Goal: Information Seeking & Learning: Learn about a topic

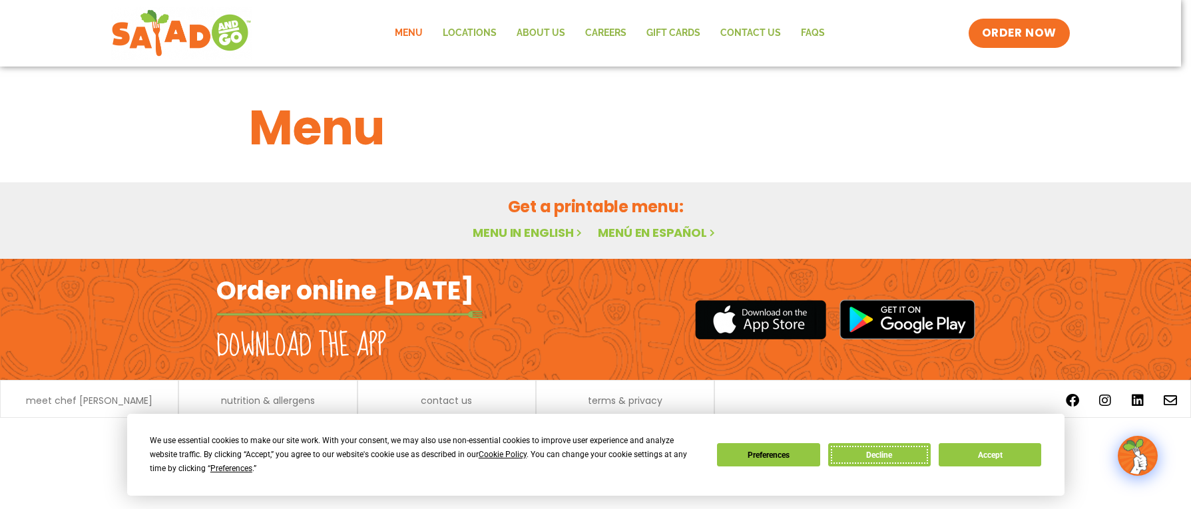
click at [921, 453] on button "Decline" at bounding box center [879, 454] width 103 height 23
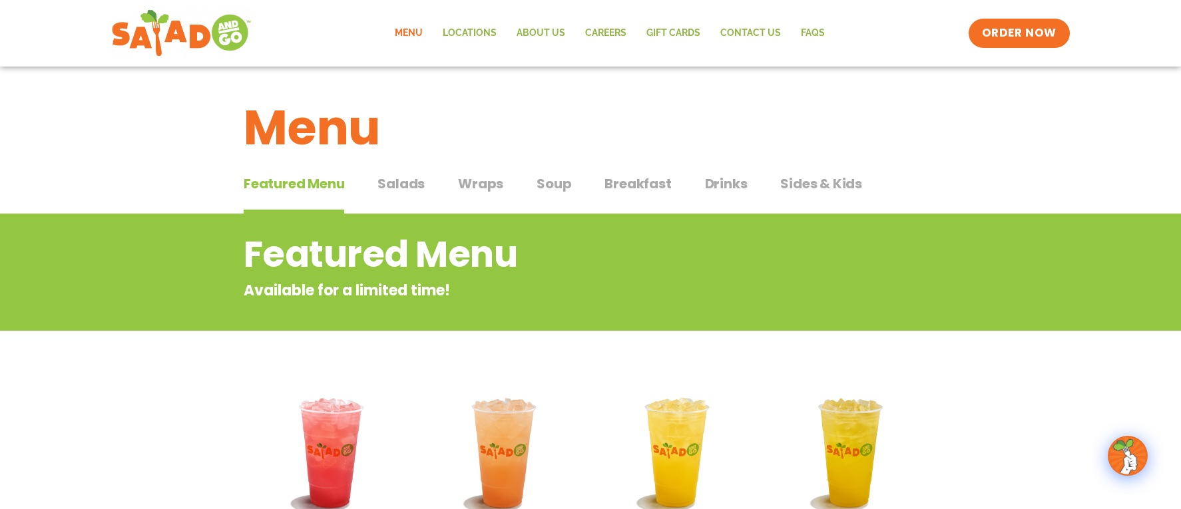
click at [458, 182] on span "Wraps" at bounding box center [480, 184] width 45 height 20
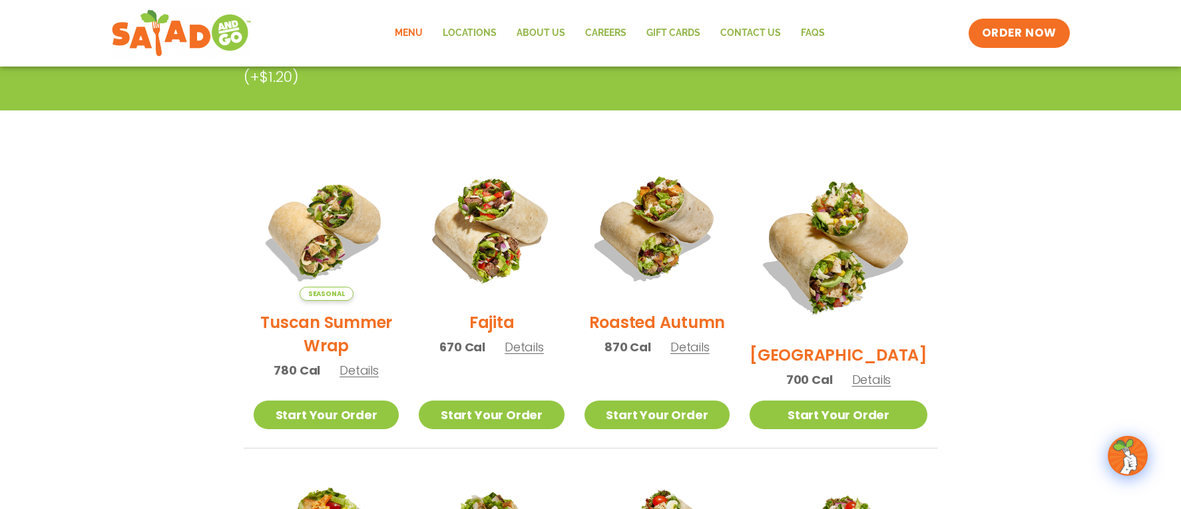
scroll to position [333, 0]
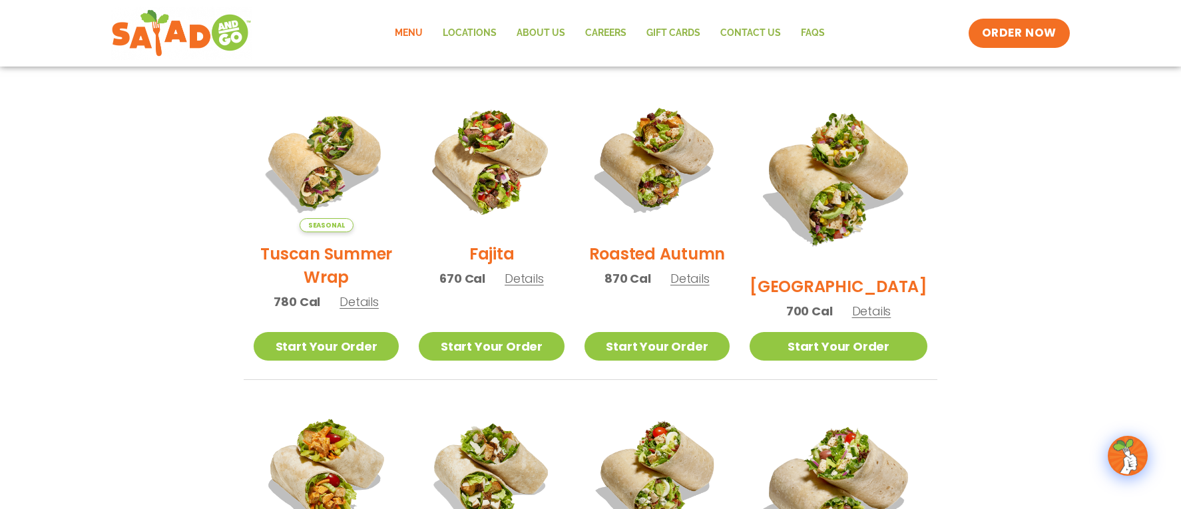
click at [540, 287] on span "Details" at bounding box center [524, 278] width 39 height 17
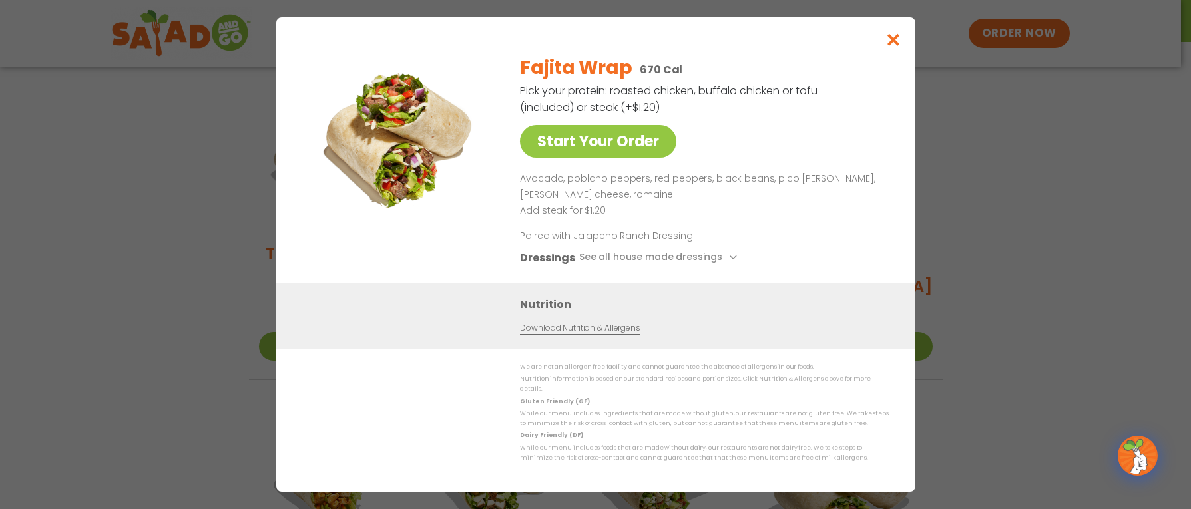
click at [559, 335] on link "Download Nutrition & Allergens" at bounding box center [580, 328] width 120 height 13
click at [889, 47] on icon "Close modal" at bounding box center [893, 40] width 17 height 14
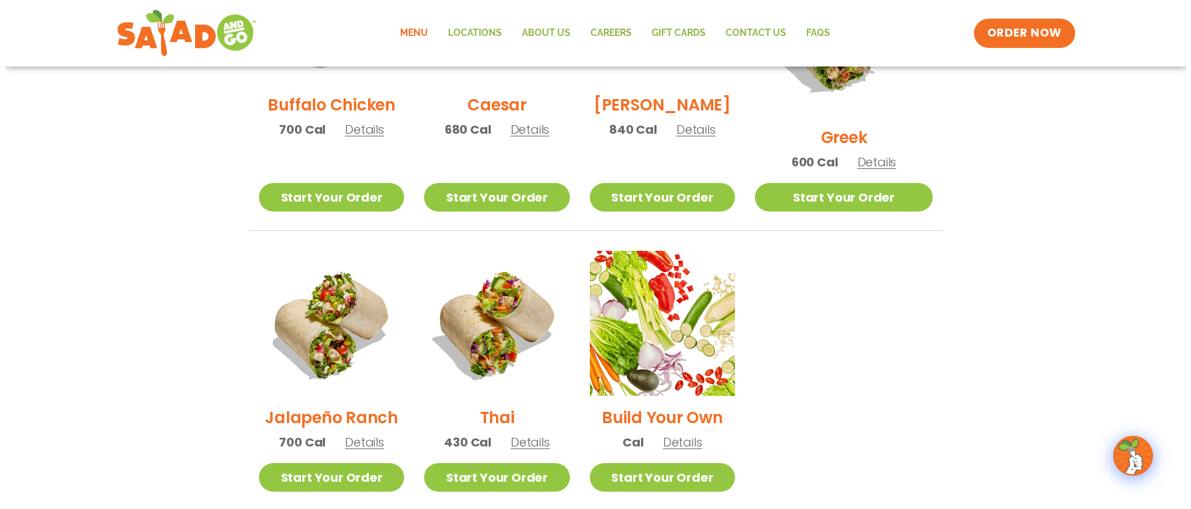
scroll to position [799, 0]
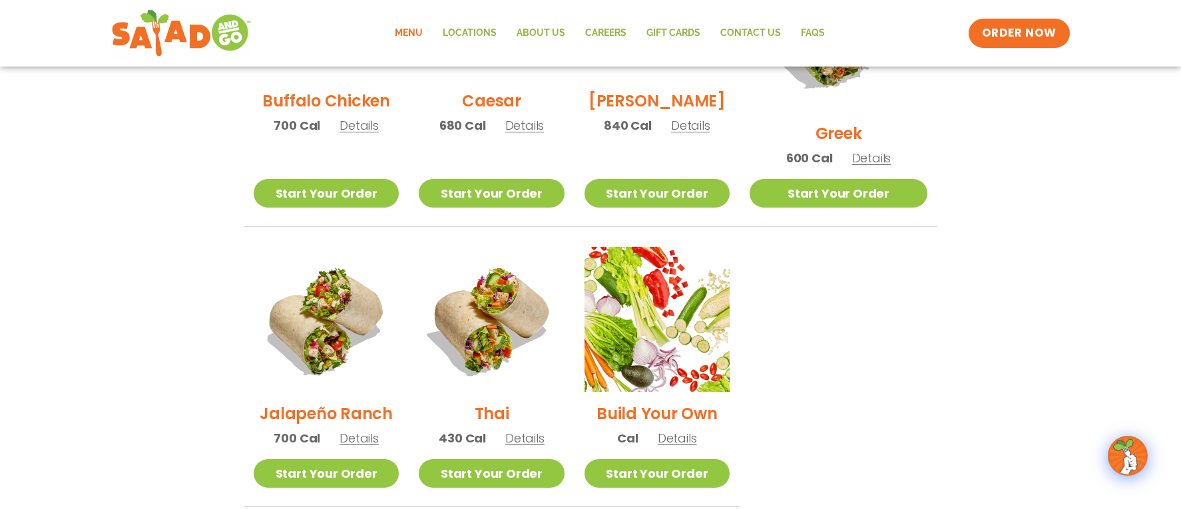
click at [355, 430] on span "Details" at bounding box center [358, 438] width 39 height 17
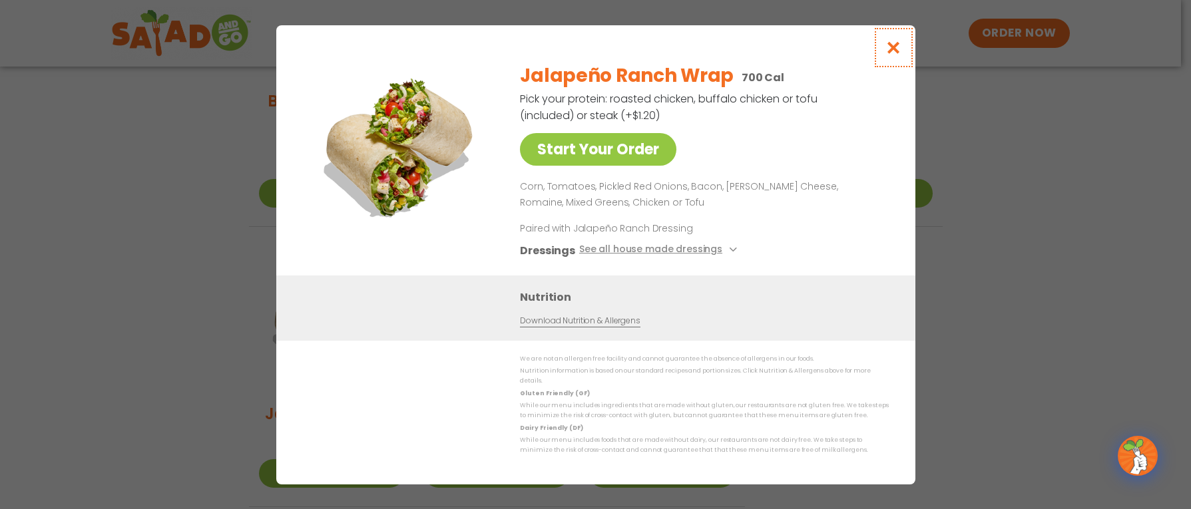
click at [898, 46] on icon "Close modal" at bounding box center [893, 48] width 17 height 14
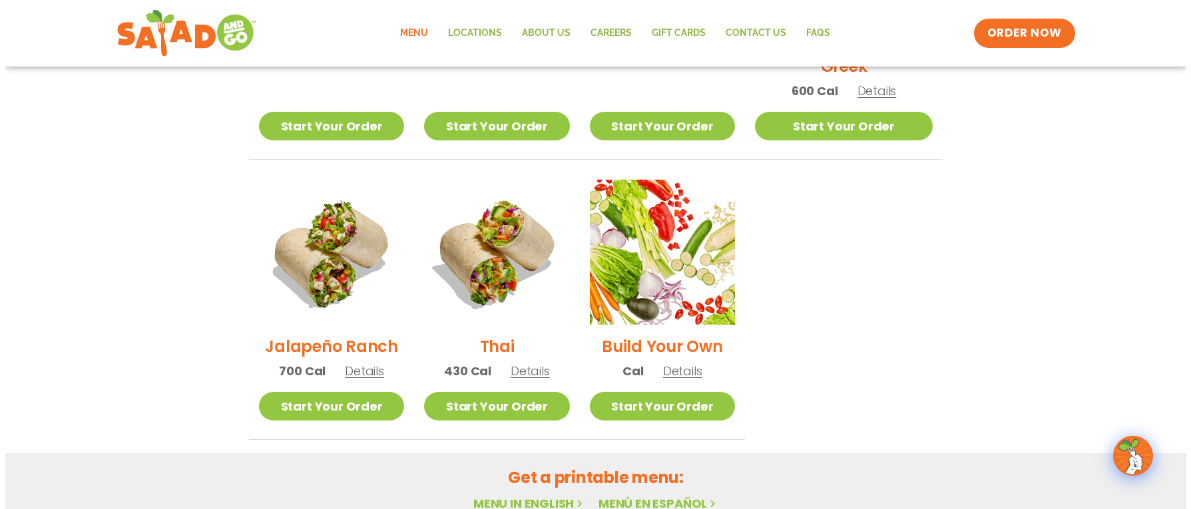
scroll to position [913, 0]
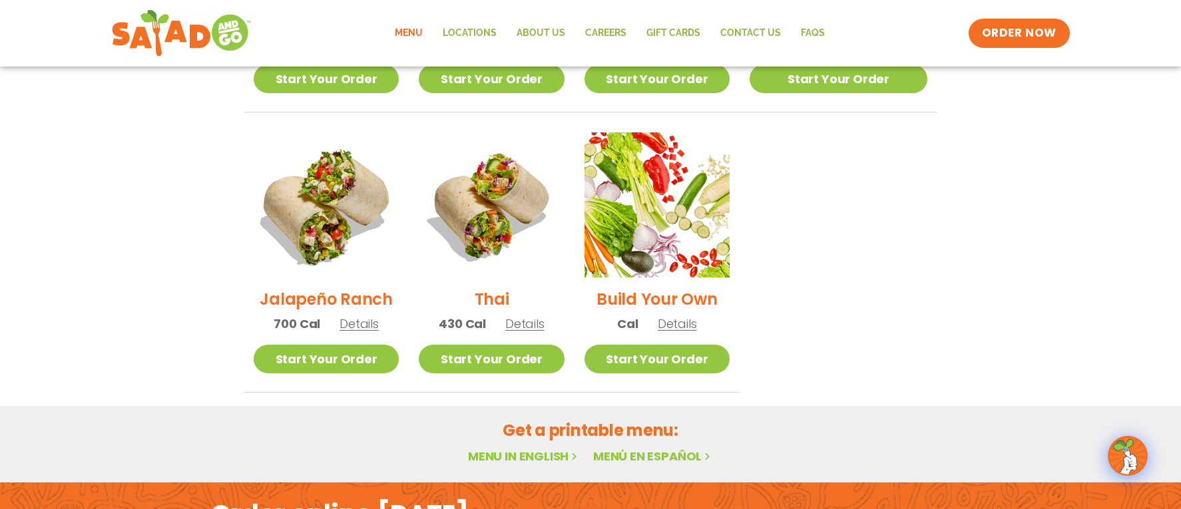
click at [347, 196] on img at bounding box center [326, 205] width 170 height 170
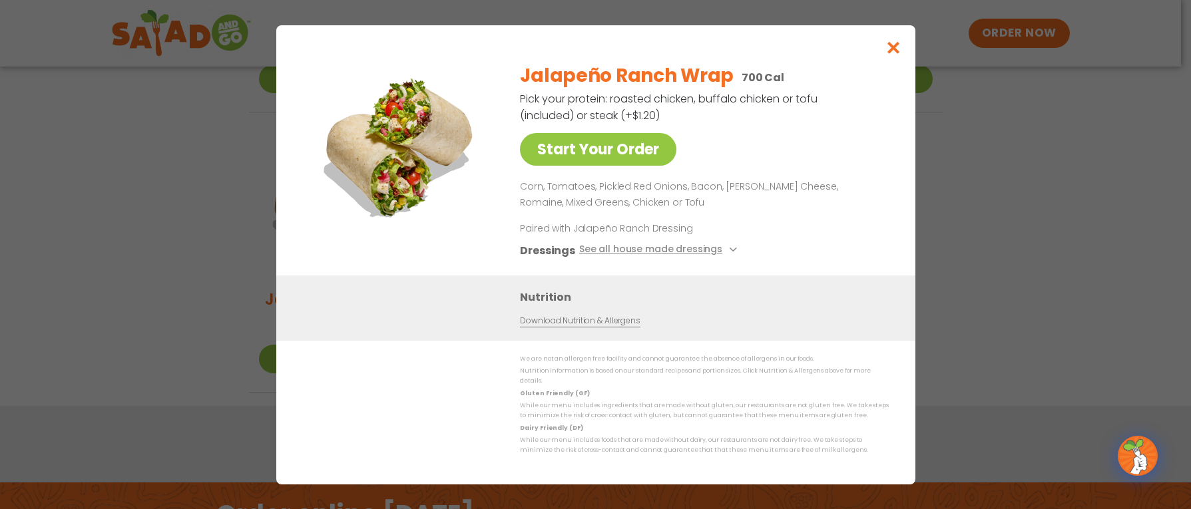
click at [572, 322] on link "Download Nutrition & Allergens" at bounding box center [580, 320] width 120 height 13
click at [892, 53] on icon "Close modal" at bounding box center [893, 48] width 17 height 14
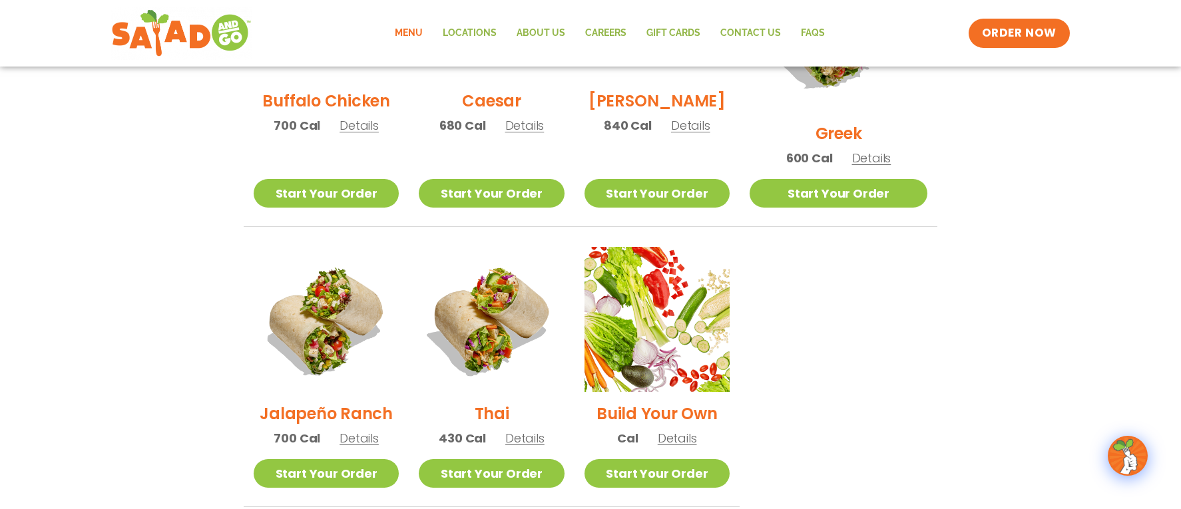
scroll to position [780, 0]
